Goal: Task Accomplishment & Management: Use online tool/utility

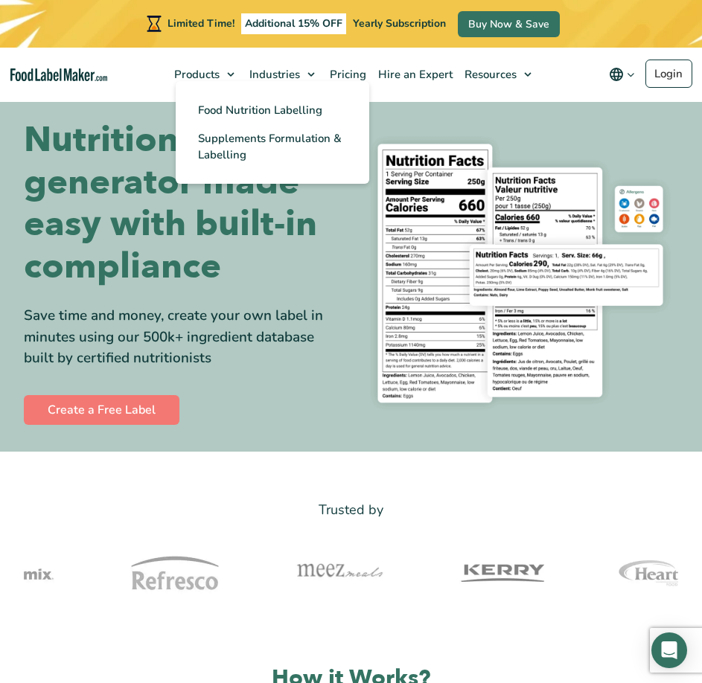
scroll to position [74, 0]
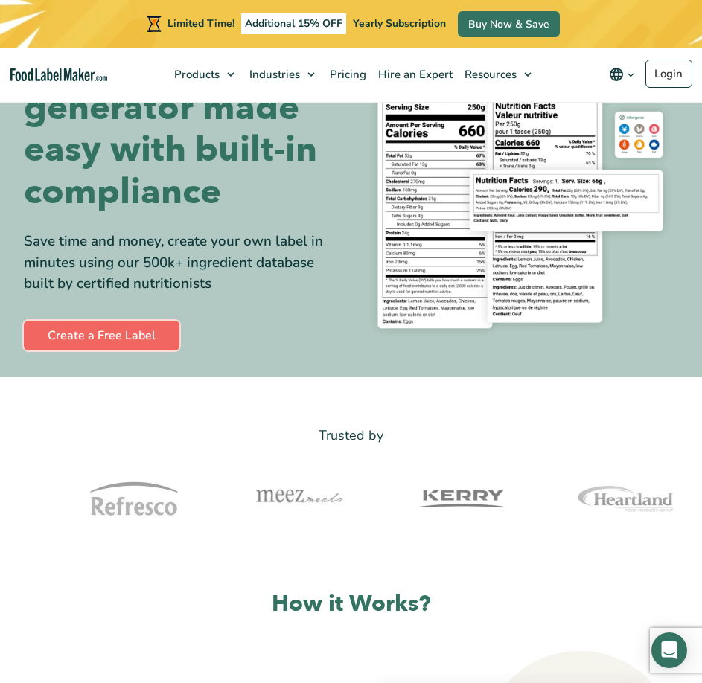
click at [118, 339] on link "Create a Free Label" at bounding box center [101, 336] width 155 height 30
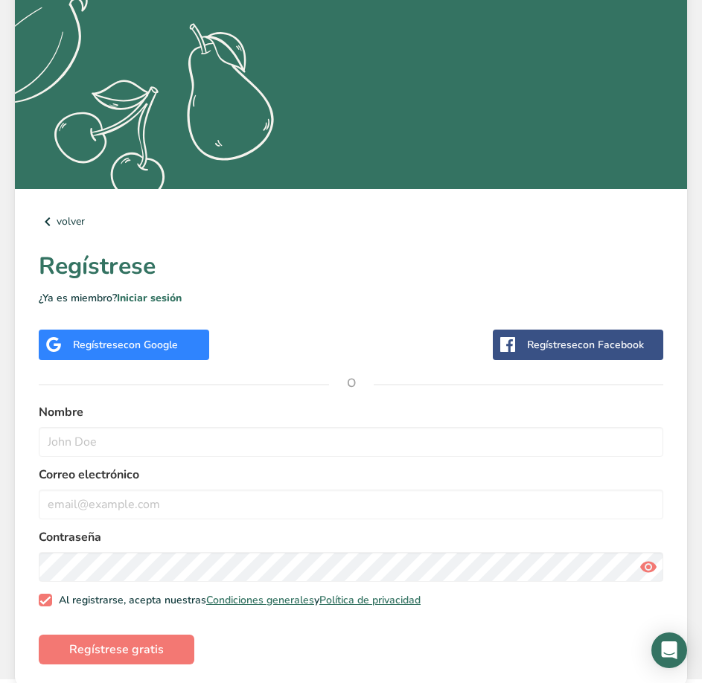
scroll to position [303, 0]
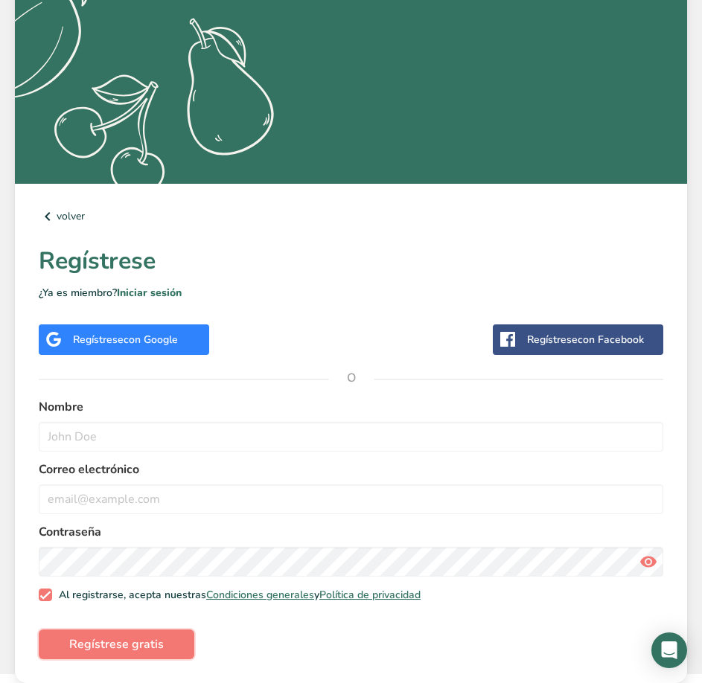
click at [118, 655] on button "Regístrese gratis" at bounding box center [116, 644] width 155 height 30
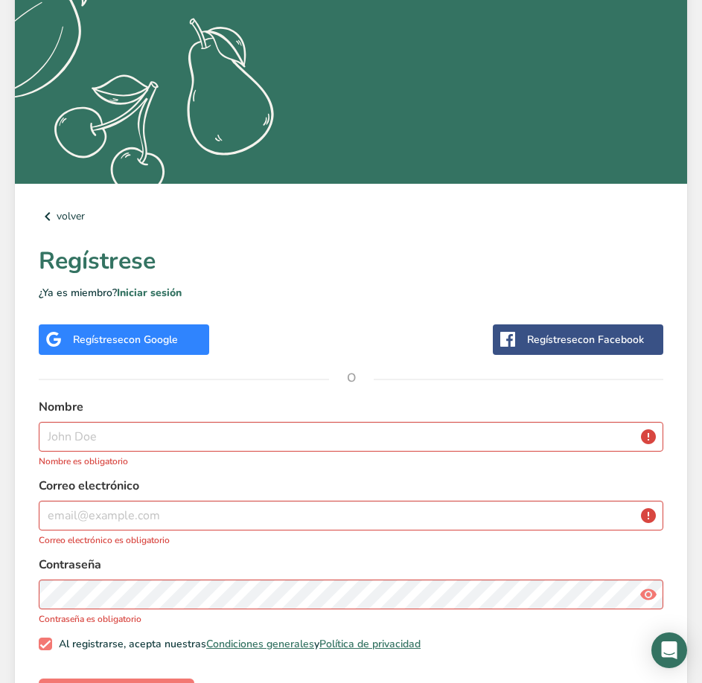
click at [141, 340] on span "con Google" at bounding box center [151, 340] width 54 height 14
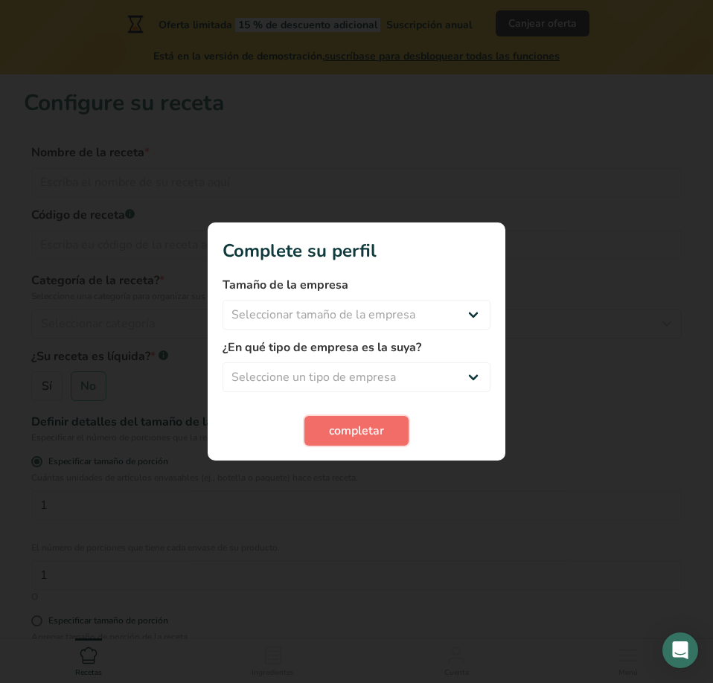
click at [368, 436] on span "completar" at bounding box center [356, 431] width 55 height 18
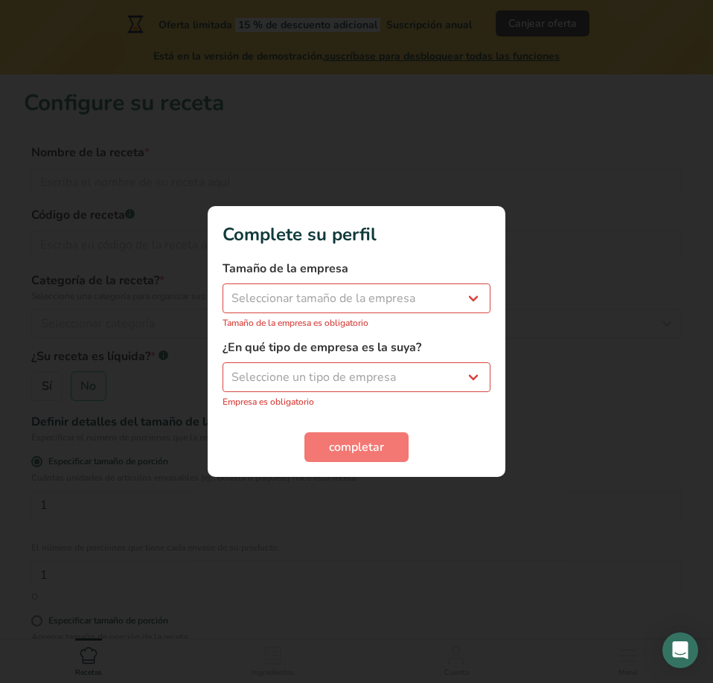
click at [374, 509] on div at bounding box center [356, 341] width 713 height 683
click at [335, 299] on select "Seleccionar tamaño de la empresa Menos de 10 empleados De 10 a 50 empleados De …" at bounding box center [356, 298] width 268 height 30
select select "1"
click at [222, 292] on select "Seleccionar tamaño de la empresa Menos de 10 empleados De 10 a 50 empleados De …" at bounding box center [356, 298] width 268 height 30
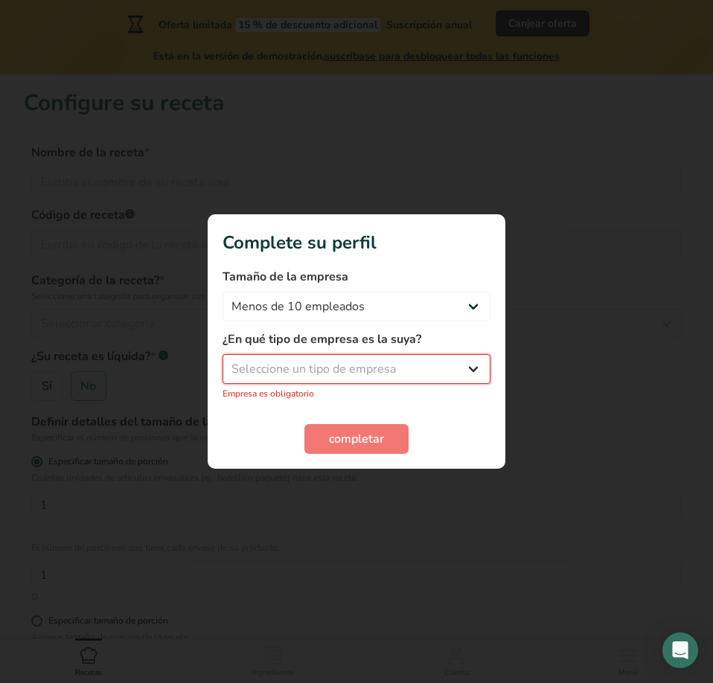
click at [341, 367] on select "Seleccione un tipo de empresa Fabricante de alimentos envasados Restaurante y c…" at bounding box center [356, 369] width 268 height 30
select select "1"
click at [222, 362] on select "Seleccione un tipo de empresa Fabricante de alimentos envasados Restaurante y c…" at bounding box center [356, 369] width 268 height 30
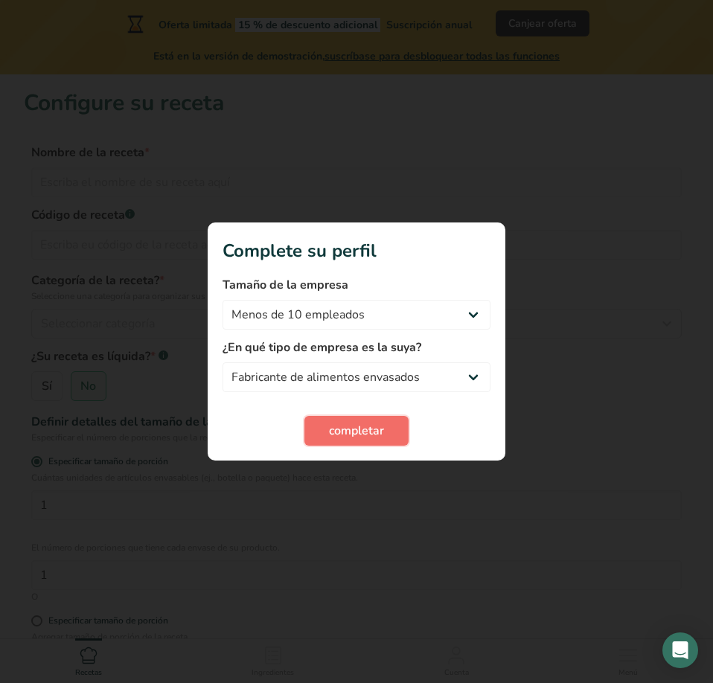
click at [343, 434] on span "completar" at bounding box center [356, 431] width 55 height 18
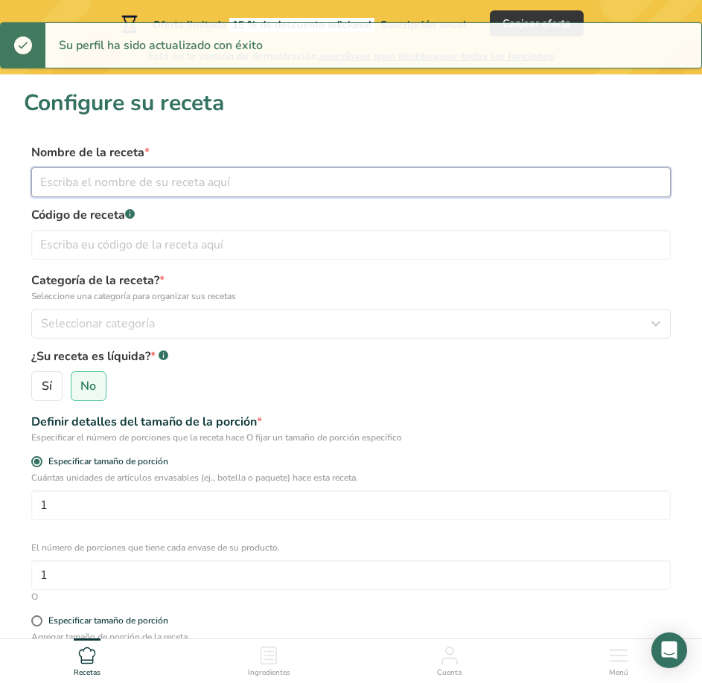
click at [187, 178] on input "text" at bounding box center [350, 182] width 639 height 30
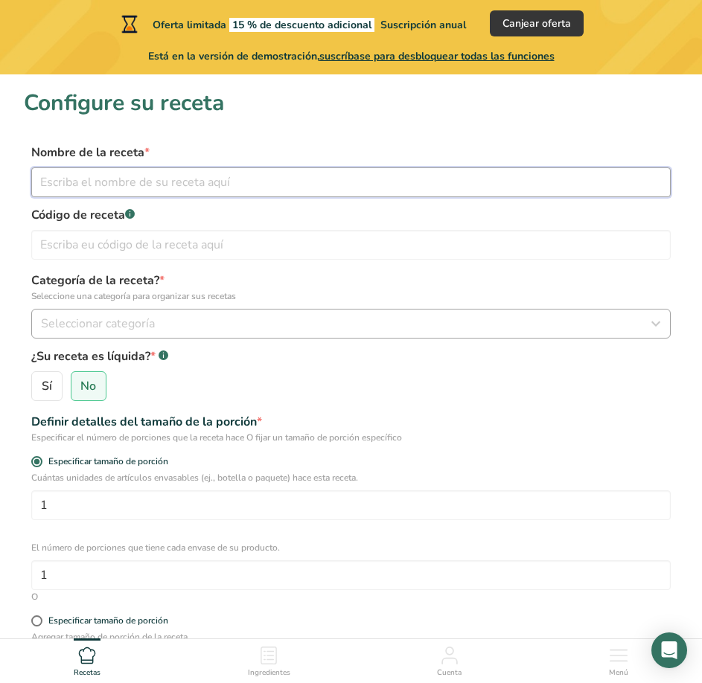
scroll to position [149, 0]
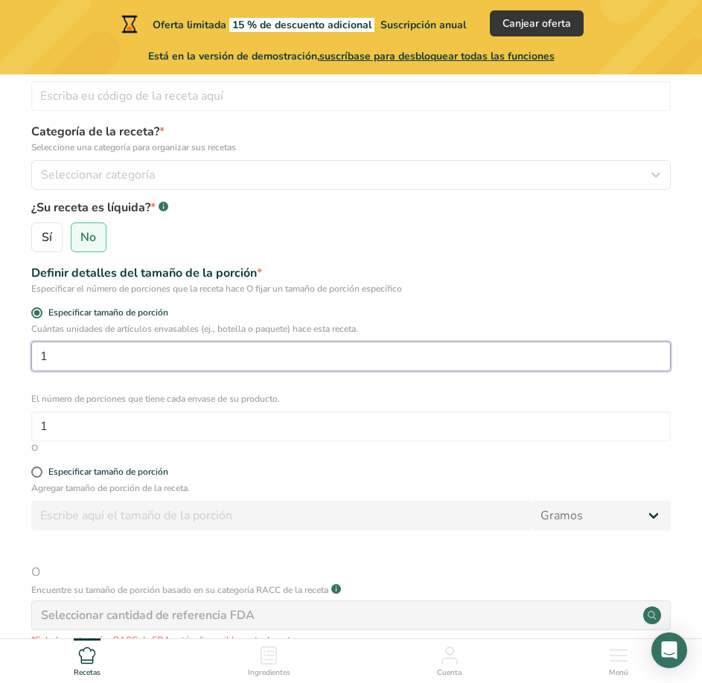
click at [111, 347] on input "1" at bounding box center [350, 356] width 639 height 30
drag, startPoint x: 105, startPoint y: 353, endPoint x: 2, endPoint y: 360, distance: 102.9
click at [2, 360] on section "Configure su receta Nombre de la receta * Código de receta .a-a{fill:#347362;}.…" at bounding box center [351, 355] width 702 height 859
click at [170, 357] on input "1" at bounding box center [350, 356] width 639 height 30
click at [155, 355] on input "1" at bounding box center [350, 356] width 639 height 30
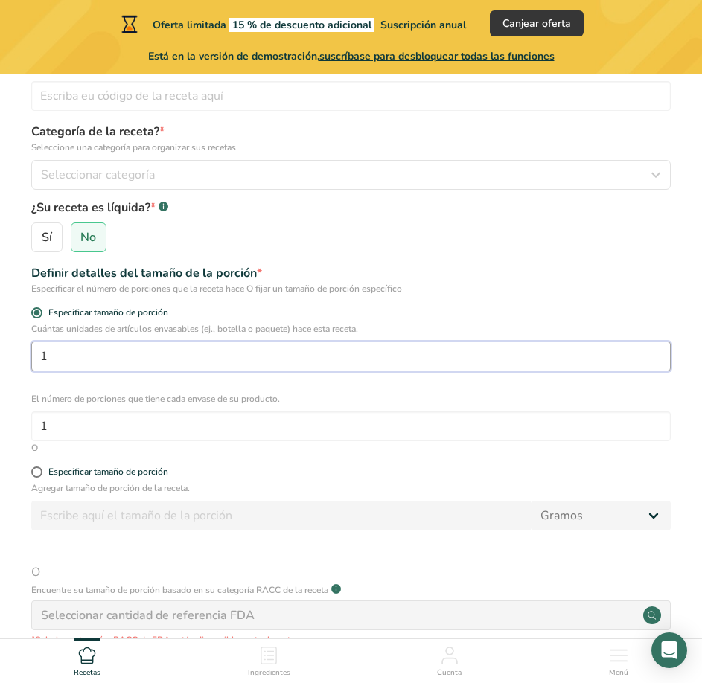
click at [152, 354] on input "1" at bounding box center [350, 356] width 639 height 30
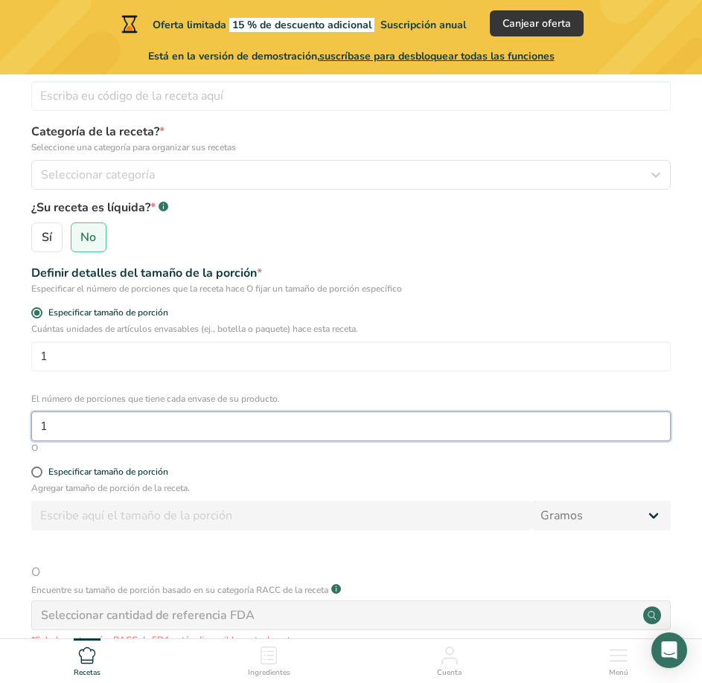
drag, startPoint x: 178, startPoint y: 422, endPoint x: -91, endPoint y: 411, distance: 268.8
click at [0, 411] on html "Oferta limitada 15 % de descuento adicional Suscripción anual Canjear oferta Es…" at bounding box center [351, 363] width 702 height 1025
type input "2"
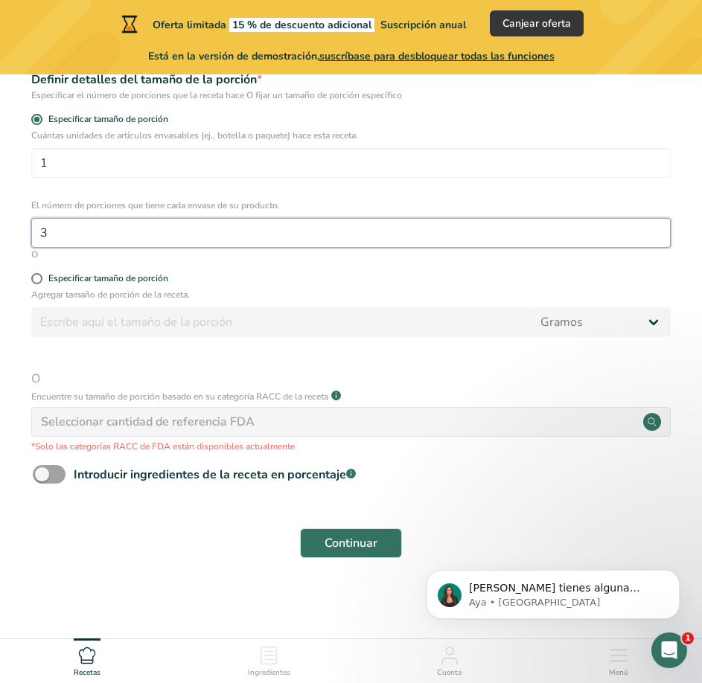
scroll to position [0, 0]
type input "3"
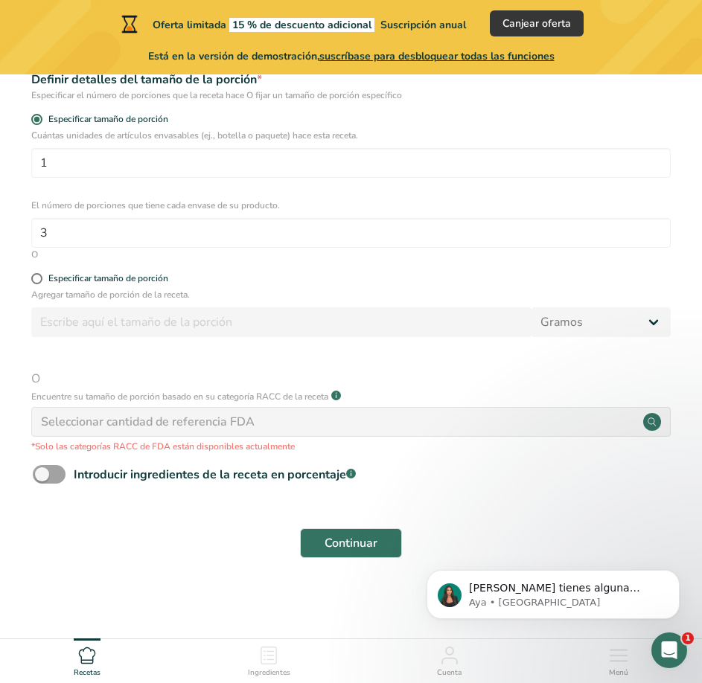
click at [34, 250] on div "O" at bounding box center [350, 254] width 639 height 13
click at [35, 280] on span at bounding box center [36, 278] width 11 height 11
click at [35, 280] on input "Especificar tamaño de porción" at bounding box center [36, 279] width 10 height 10
radio input "true"
radio input "false"
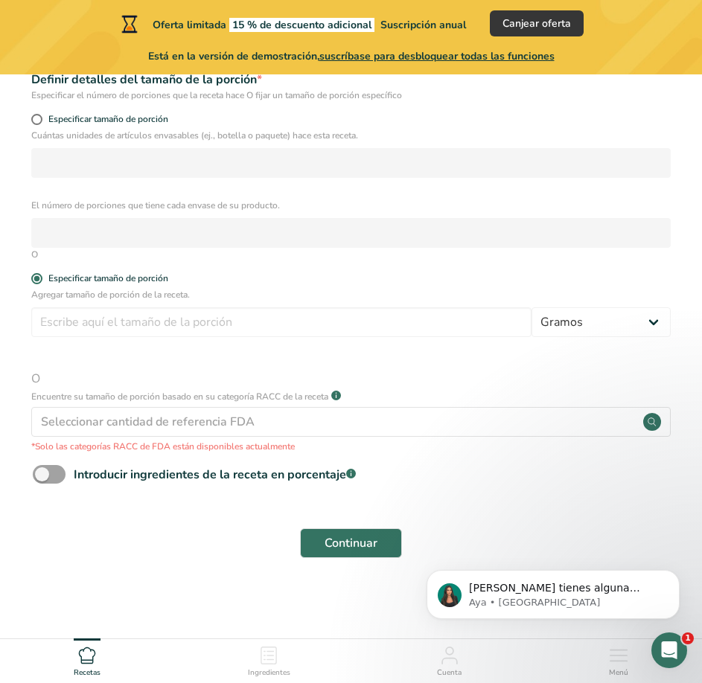
click at [33, 287] on div "Especificar tamaño de porción" at bounding box center [350, 280] width 639 height 15
click at [38, 268] on form "Nombre de la receta * Código de receta .a-a{fill:#347362;}.b-a{fill:#fff;} Cate…" at bounding box center [351, 184] width 654 height 766
click at [37, 112] on form "Nombre de la receta * Código de receta .a-a{fill:#347362;}.b-a{fill:#fff;} Cate…" at bounding box center [351, 184] width 654 height 766
click at [30, 121] on div "Especificar tamaño de porción" at bounding box center [351, 121] width 654 height 15
click at [36, 121] on span at bounding box center [36, 119] width 11 height 11
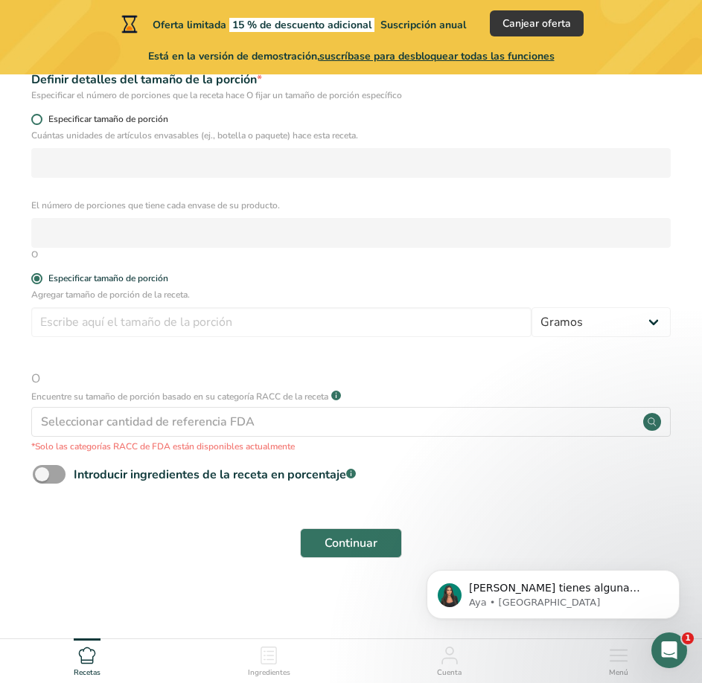
click at [36, 121] on input "Especificar tamaño de porción" at bounding box center [36, 120] width 10 height 10
radio input "true"
radio input "false"
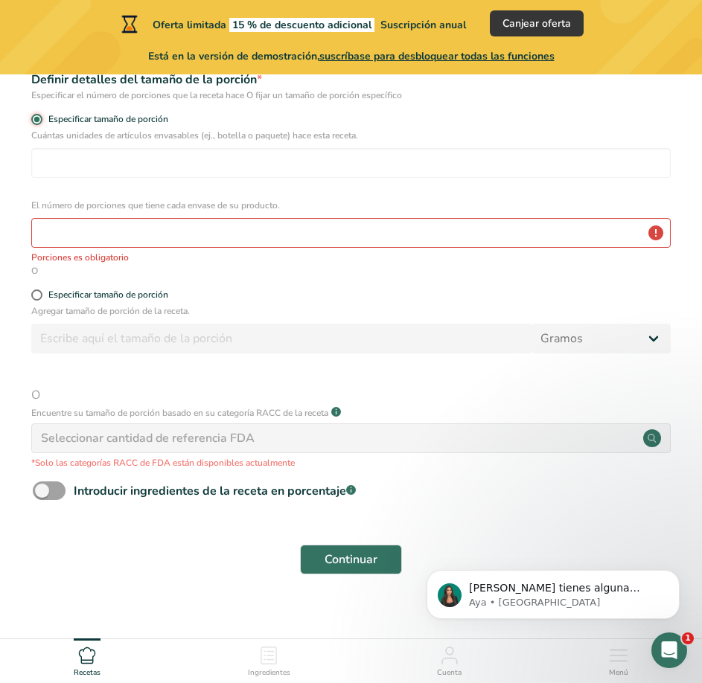
scroll to position [268, 0]
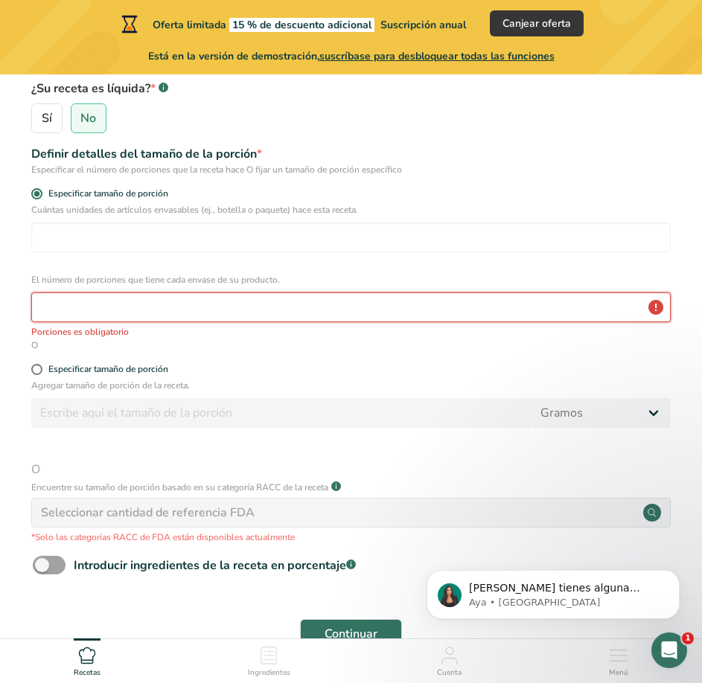
click at [94, 309] on input "number" at bounding box center [350, 307] width 639 height 30
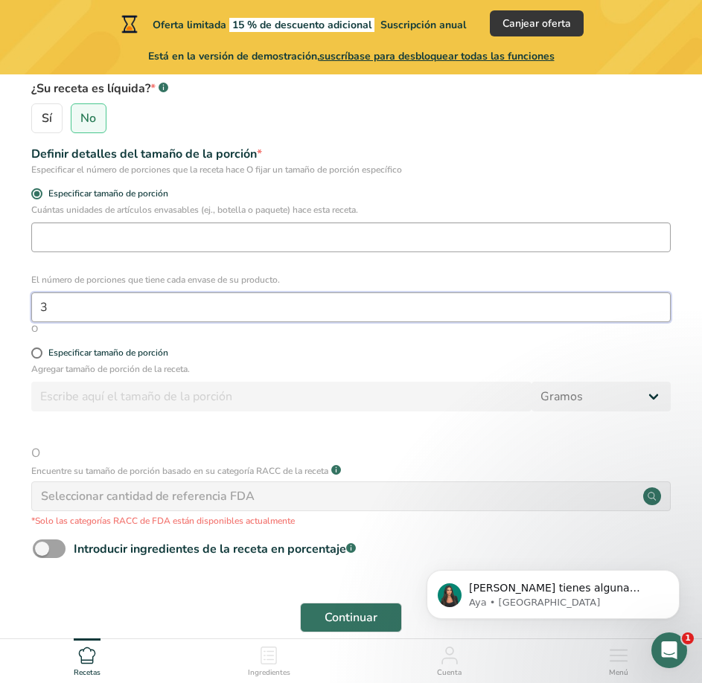
type input "3"
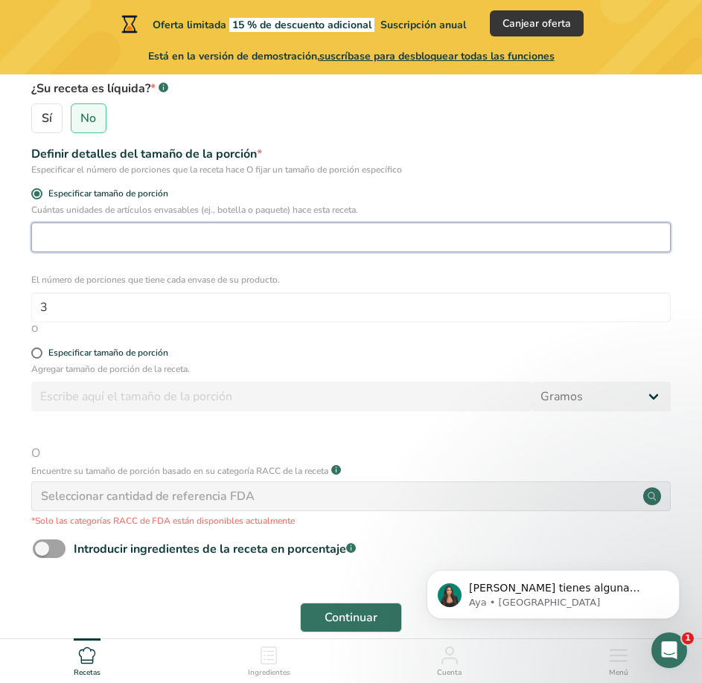
click at [99, 239] on input "number" at bounding box center [350, 237] width 639 height 30
type input "1"
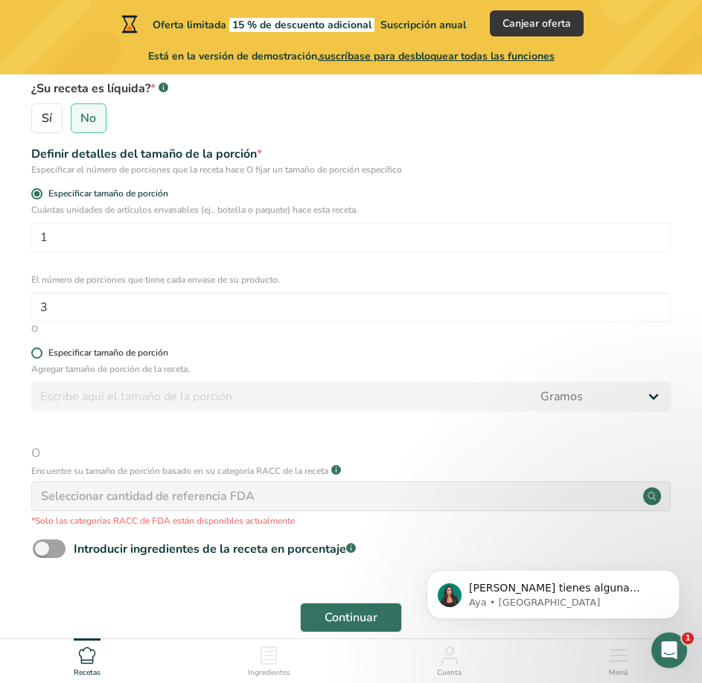
click at [124, 351] on div "Especificar tamaño de porción" at bounding box center [108, 352] width 120 height 11
click at [41, 351] on input "Especificar tamaño de porción" at bounding box center [36, 353] width 10 height 10
radio input "true"
radio input "false"
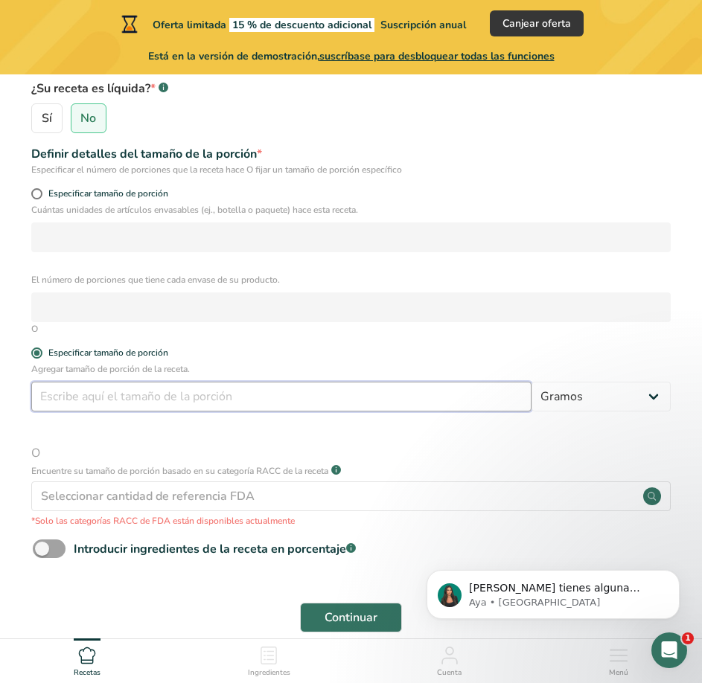
click at [141, 389] on input "number" at bounding box center [281, 397] width 500 height 30
click at [266, 401] on input "number" at bounding box center [281, 397] width 500 height 30
click at [332, 395] on input "number" at bounding box center [281, 397] width 500 height 30
click at [289, 402] on input "number" at bounding box center [281, 397] width 500 height 30
type input "3"
